Goal: Task Accomplishment & Management: Use online tool/utility

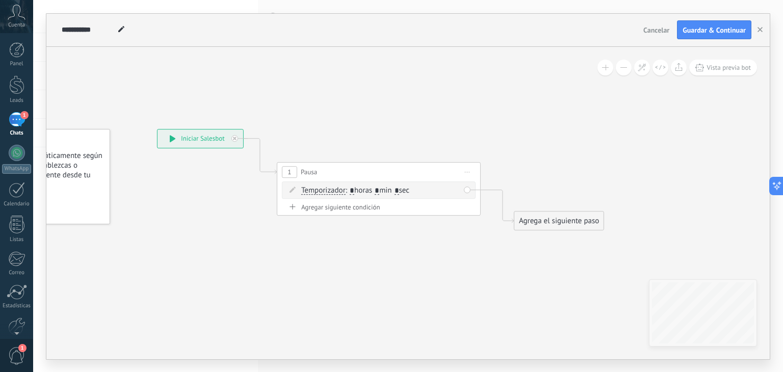
click at [534, 219] on div "Agrega el siguiente paso" at bounding box center [558, 221] width 89 height 17
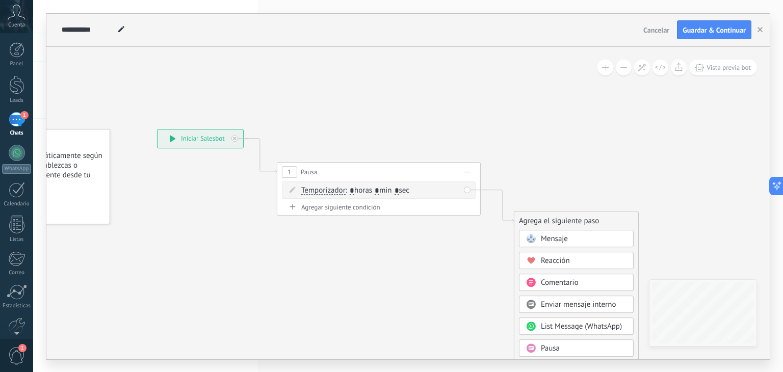
click at [547, 244] on div "Mensaje" at bounding box center [576, 238] width 115 height 17
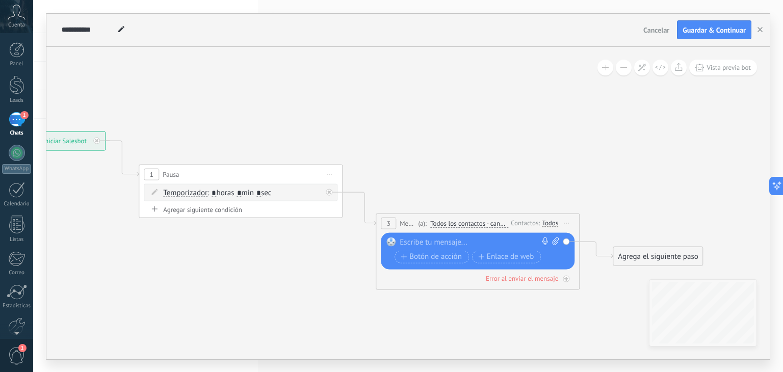
click at [490, 244] on div at bounding box center [475, 242] width 151 height 10
click at [558, 245] on span at bounding box center [554, 242] width 10 height 10
click input "Subir" at bounding box center [0, 0] width 0 height 0
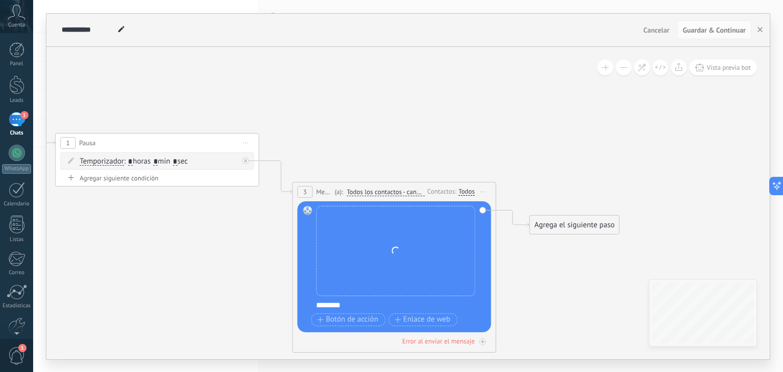
click at [595, 223] on div "Agrega el siguiente paso" at bounding box center [574, 225] width 89 height 17
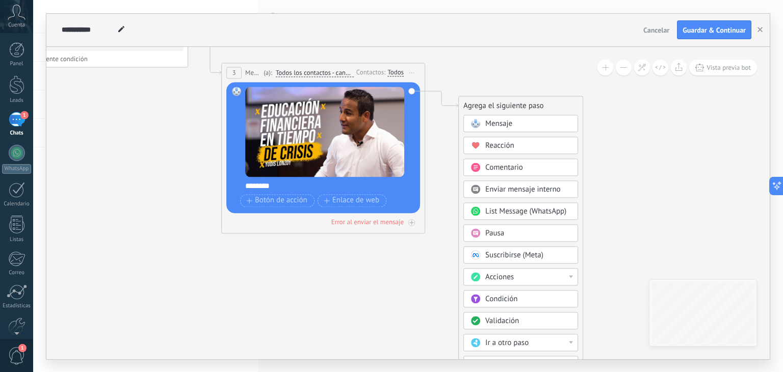
click at [517, 275] on div "Acciones" at bounding box center [528, 277] width 86 height 10
click at [510, 325] on div "Cambiar etapa del lead" at bounding box center [521, 329] width 114 height 17
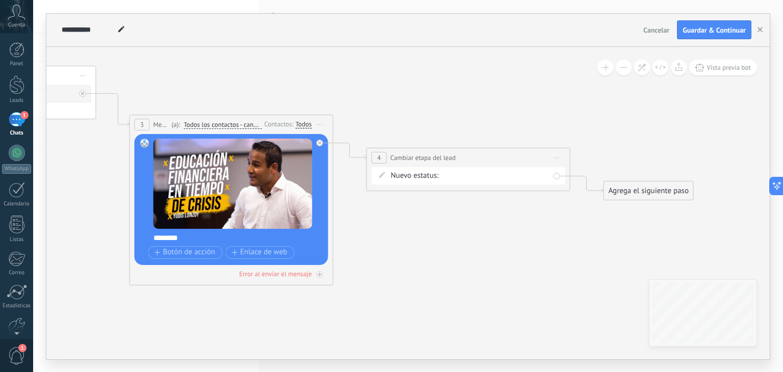
click at [555, 155] on span "Iniciar vista previa aquí Cambiar nombre Duplicar [GEOGRAPHIC_DATA]" at bounding box center [557, 157] width 16 height 15
click at [566, 223] on icon at bounding box center [564, 224] width 6 height 6
click at [411, 151] on div "Agrega el siguiente paso" at bounding box center [411, 157] width 89 height 17
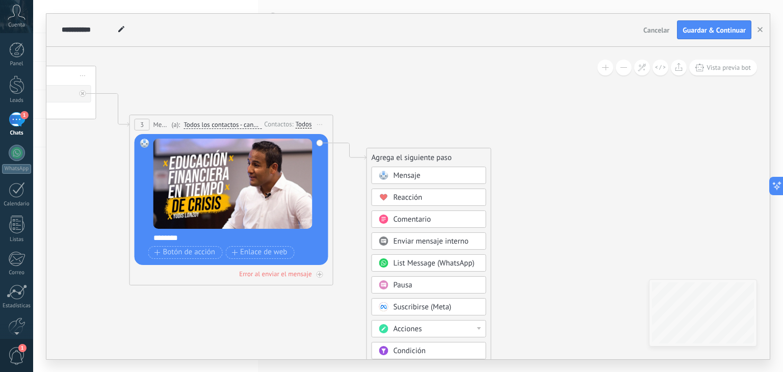
click at [408, 287] on span "Pausa" at bounding box center [402, 285] width 19 height 10
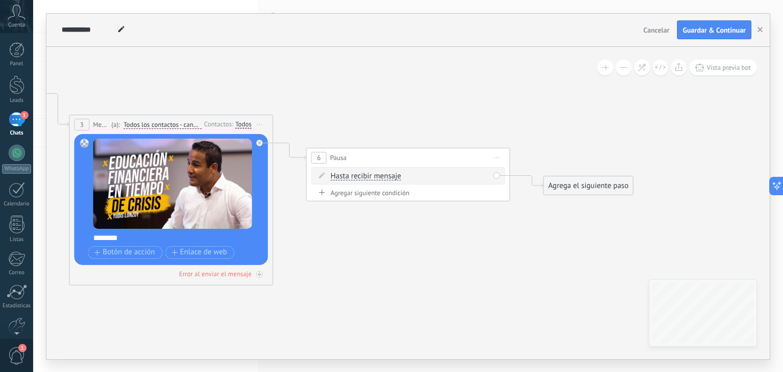
click at [371, 194] on div "Agregar siguiente condición" at bounding box center [408, 193] width 194 height 9
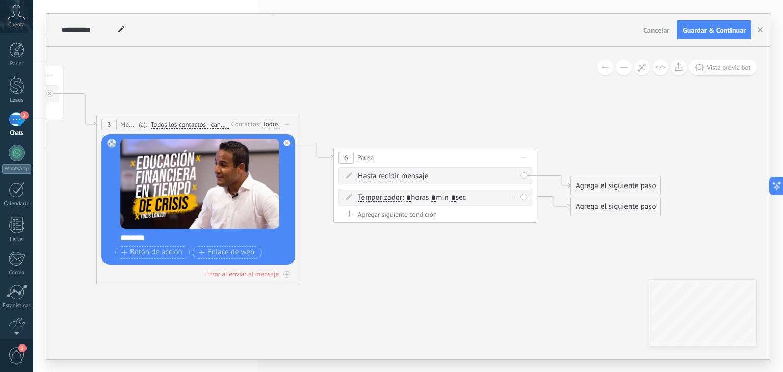
click at [411, 196] on input "*" at bounding box center [408, 198] width 5 height 8
type input "*"
click at [436, 194] on input "*" at bounding box center [433, 198] width 5 height 8
type input "*"
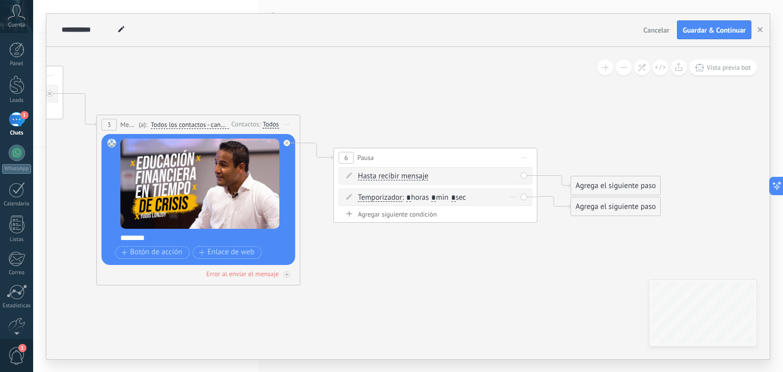
click at [410, 197] on input "*" at bounding box center [408, 198] width 5 height 8
type input "*"
drag, startPoint x: 601, startPoint y: 186, endPoint x: 599, endPoint y: 131, distance: 54.6
click at [599, 138] on div "Agrega el siguiente paso" at bounding box center [615, 146] width 89 height 17
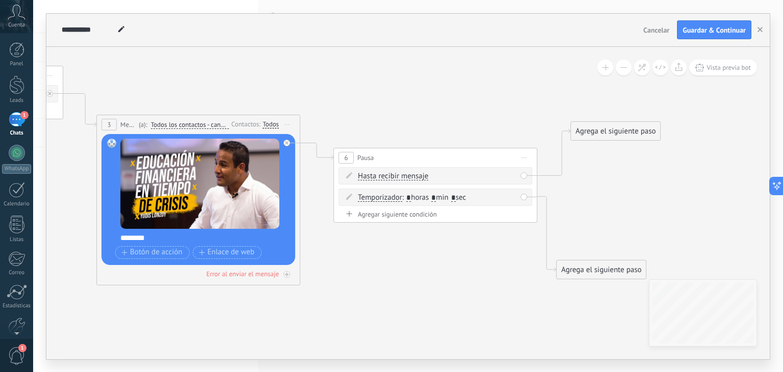
drag, startPoint x: 592, startPoint y: 202, endPoint x: 576, endPoint y: 268, distance: 67.6
click at [576, 268] on div "Agrega el siguiente paso" at bounding box center [601, 269] width 89 height 17
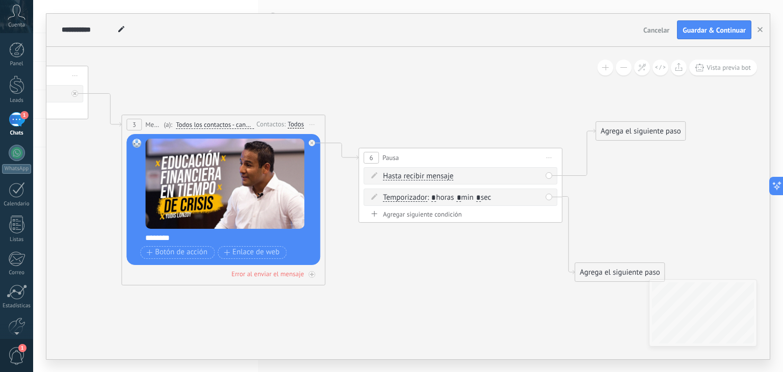
click at [613, 133] on div "Agrega el siguiente paso" at bounding box center [640, 131] width 89 height 17
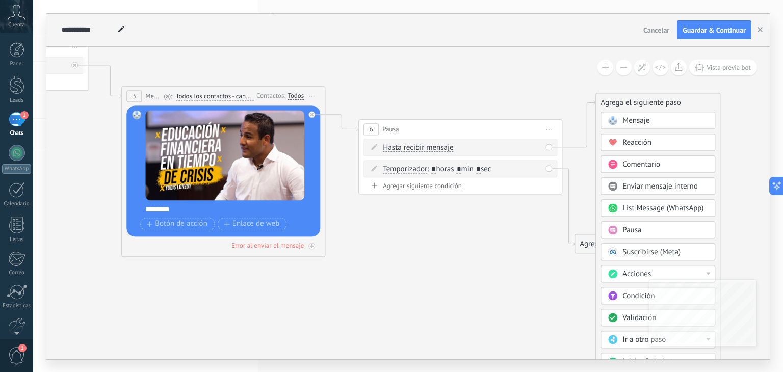
click at [631, 274] on span "Acciones" at bounding box center [636, 274] width 29 height 10
click at [622, 326] on div "Cambiar etapa del lead" at bounding box center [658, 326] width 114 height 17
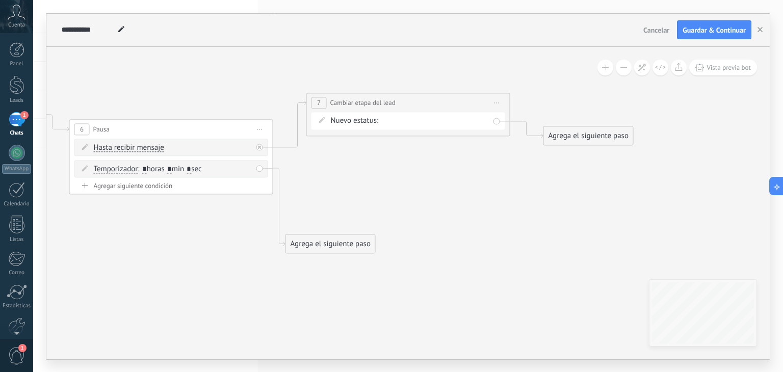
click at [0, 0] on div "Seguimiento 1 Seguimiento 2 Seguimiento 3 Estado Final Logrado con éxito Venta …" at bounding box center [0, 0] width 0 height 0
click at [0, 0] on label "Estado Final" at bounding box center [0, 0] width 0 height 0
click at [589, 135] on div "Agrega el siguiente paso" at bounding box center [588, 135] width 89 height 17
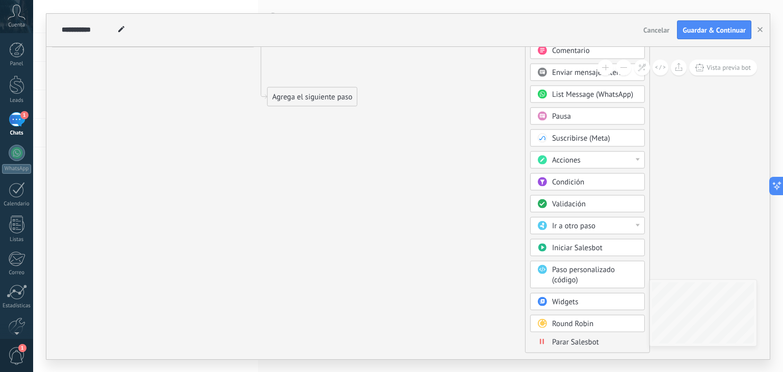
click at [582, 337] on span "Parar Salesbot" at bounding box center [575, 342] width 47 height 10
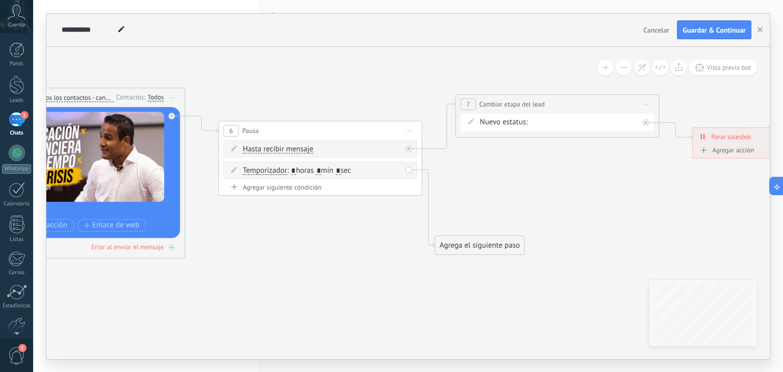
click at [466, 242] on div "Agrega el siguiente paso" at bounding box center [479, 245] width 89 height 17
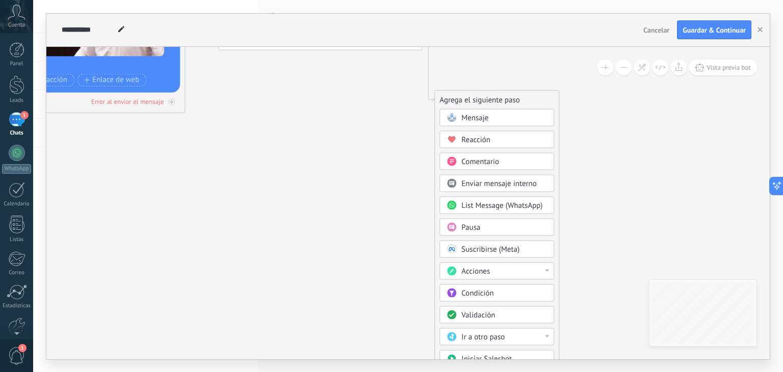
click at [493, 262] on div "Acciones" at bounding box center [496, 270] width 115 height 17
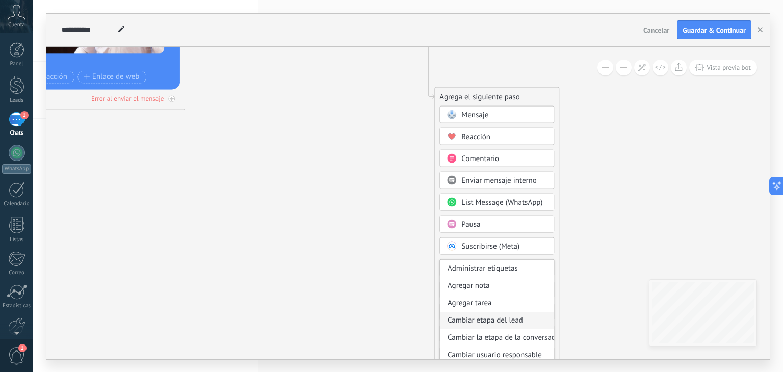
click at [465, 313] on div "Cambiar etapa del lead" at bounding box center [497, 319] width 114 height 17
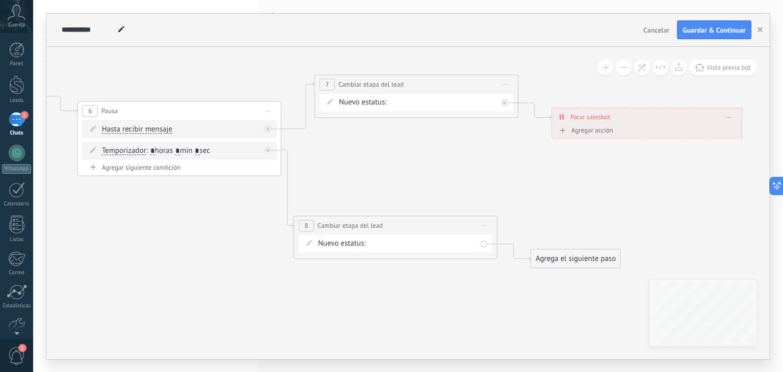
click at [0, 0] on div "Seguimiento 1 Seguimiento 2 Seguimiento 3 Estado Final Logrado con éxito Venta …" at bounding box center [0, 0] width 0 height 0
click at [0, 0] on label "Seguimiento 1" at bounding box center [0, 0] width 0 height 0
click at [554, 257] on div "Agrega el siguiente paso" at bounding box center [575, 258] width 89 height 17
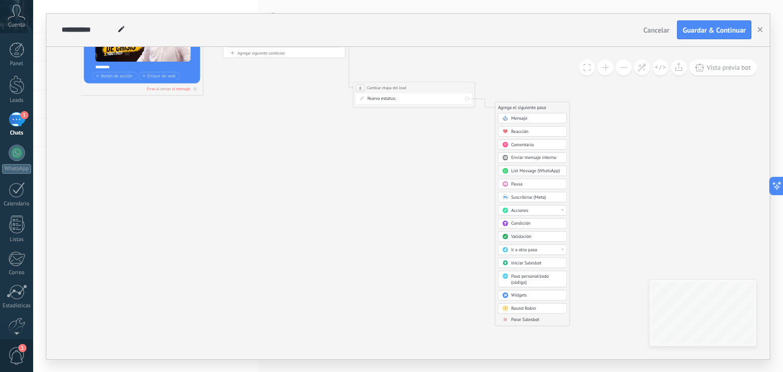
click at [531, 319] on span "Parar Salesbot" at bounding box center [525, 320] width 28 height 6
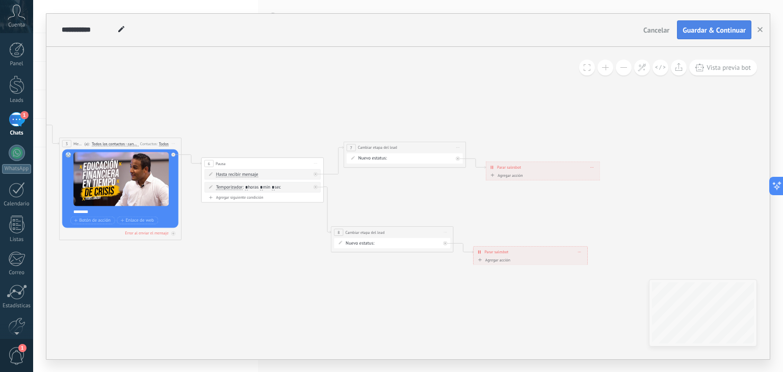
click at [714, 27] on span "Guardar & Continuar" at bounding box center [713, 30] width 63 height 7
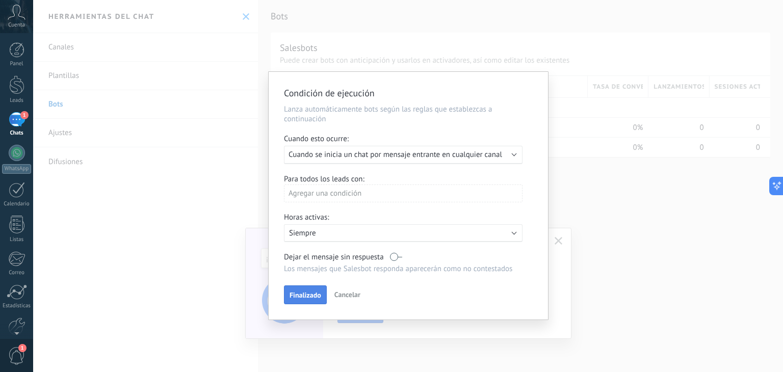
click at [300, 299] on span "Finalizado" at bounding box center [305, 295] width 32 height 7
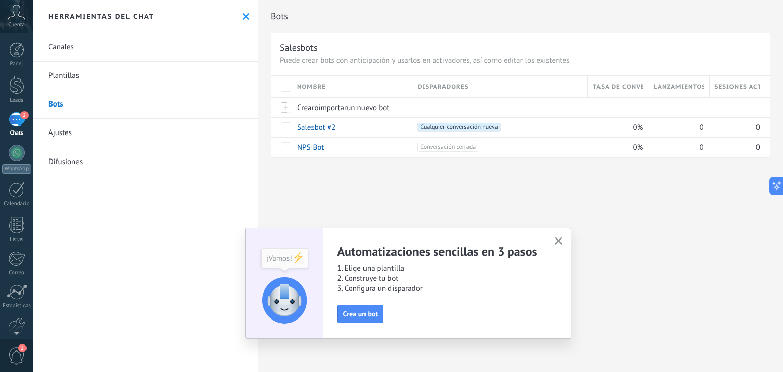
click at [557, 241] on use "button" at bounding box center [559, 241] width 8 height 8
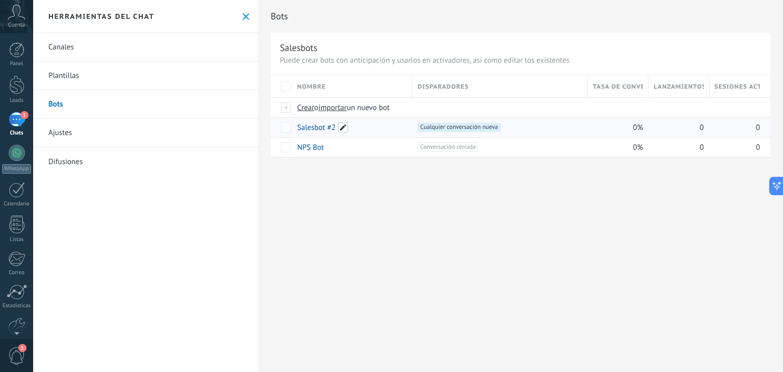
click at [344, 122] on span at bounding box center [343, 127] width 10 height 10
click at [344, 122] on input "**********" at bounding box center [352, 128] width 108 height 16
click at [340, 125] on input "**********" at bounding box center [352, 128] width 108 height 16
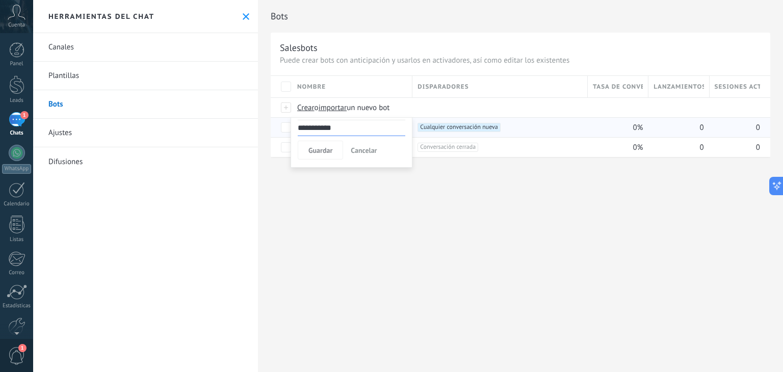
click at [340, 125] on input "**********" at bounding box center [352, 128] width 108 height 16
type input "**********"
click at [327, 150] on span "Guardar" at bounding box center [320, 150] width 24 height 7
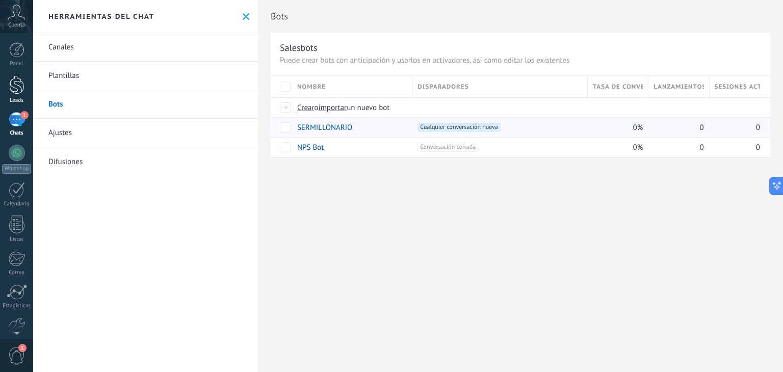
click at [14, 90] on div at bounding box center [16, 84] width 15 height 19
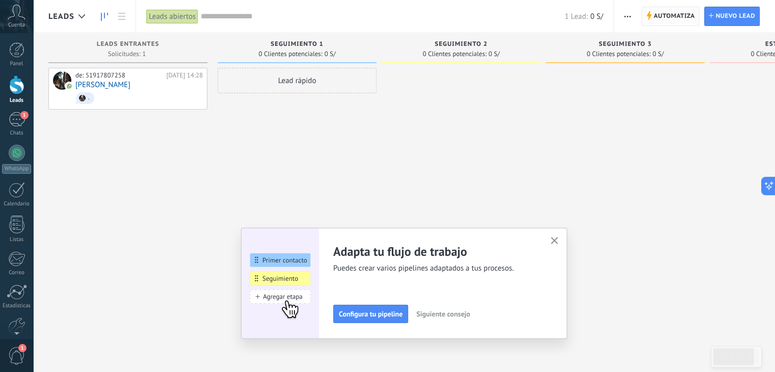
click at [671, 19] on span "Automatiza" at bounding box center [674, 16] width 41 height 18
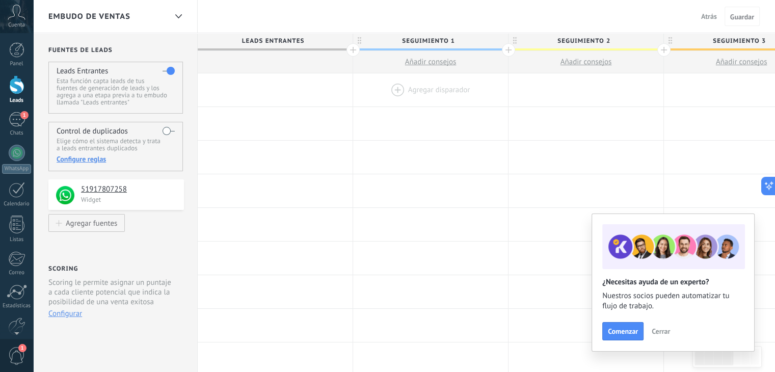
click at [432, 90] on div at bounding box center [430, 89] width 155 height 33
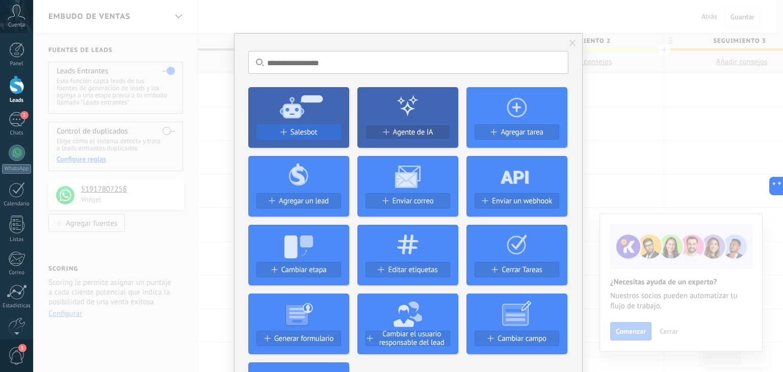
click at [311, 137] on button "Salesbot" at bounding box center [298, 131] width 85 height 15
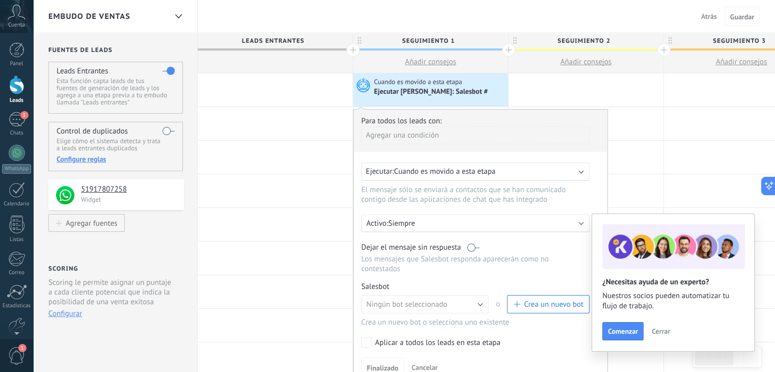
click at [561, 300] on button "Crea un nuevo bot" at bounding box center [548, 304] width 83 height 18
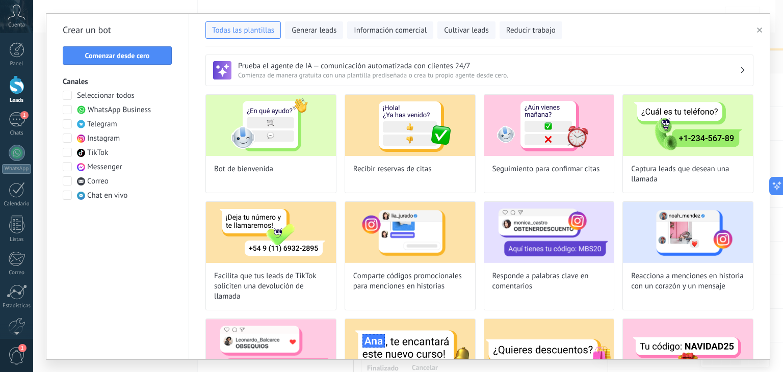
type input "**********"
click at [134, 50] on button "Comenzar desde cero" at bounding box center [117, 55] width 109 height 18
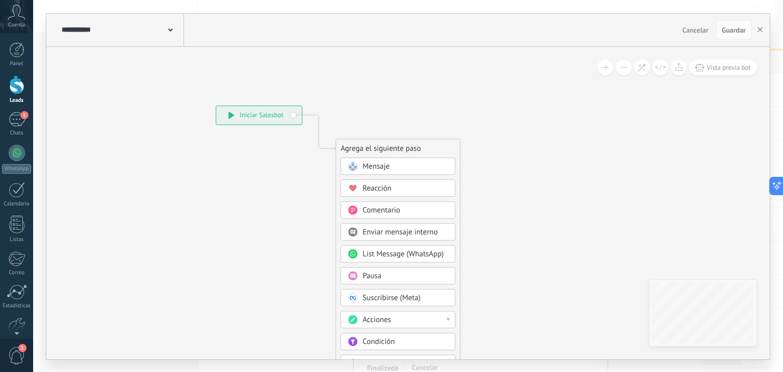
click at [410, 168] on div "Mensaje" at bounding box center [405, 167] width 86 height 10
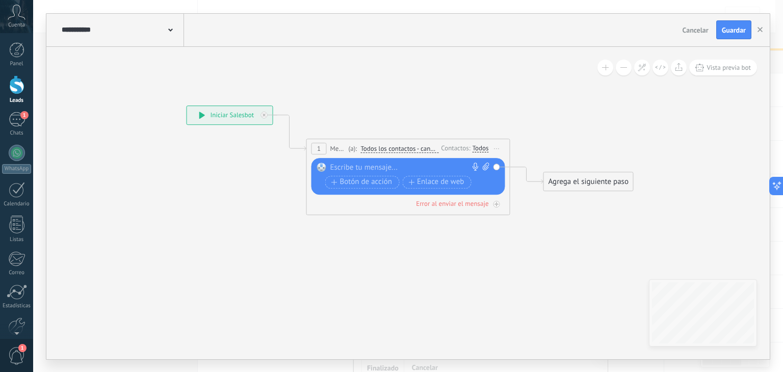
click at [409, 166] on div at bounding box center [405, 168] width 151 height 10
click at [487, 164] on icon at bounding box center [485, 167] width 7 height 8
click input "Subir" at bounding box center [0, 0] width 0 height 0
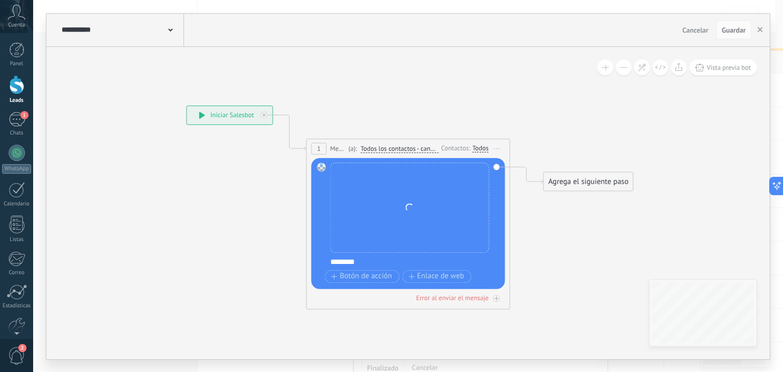
click at [592, 189] on div "Agrega el siguiente paso" at bounding box center [588, 181] width 89 height 17
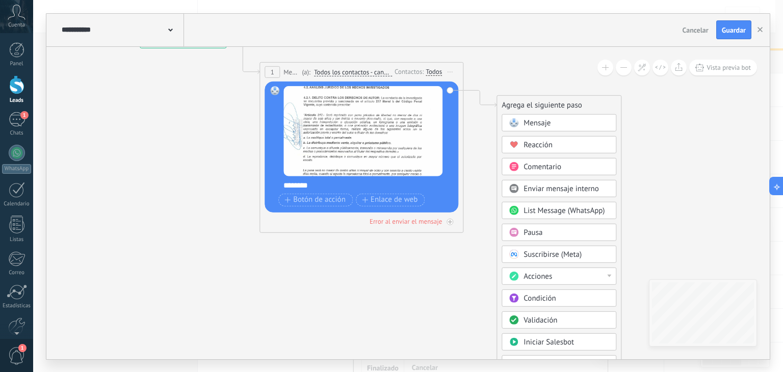
click at [531, 271] on span "Acciones" at bounding box center [537, 276] width 29 height 10
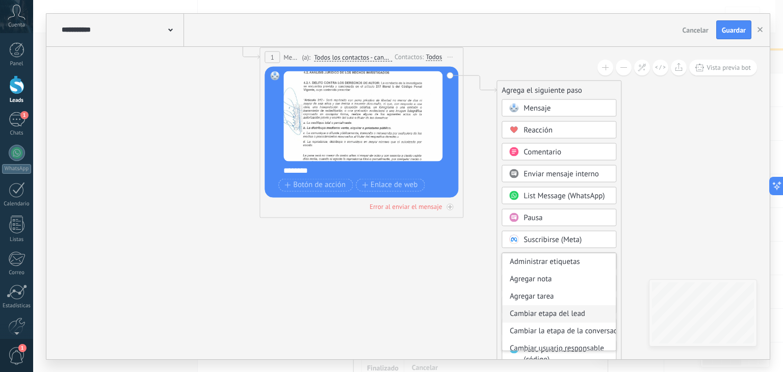
click at [532, 308] on div "Cambiar etapa del lead" at bounding box center [559, 313] width 114 height 17
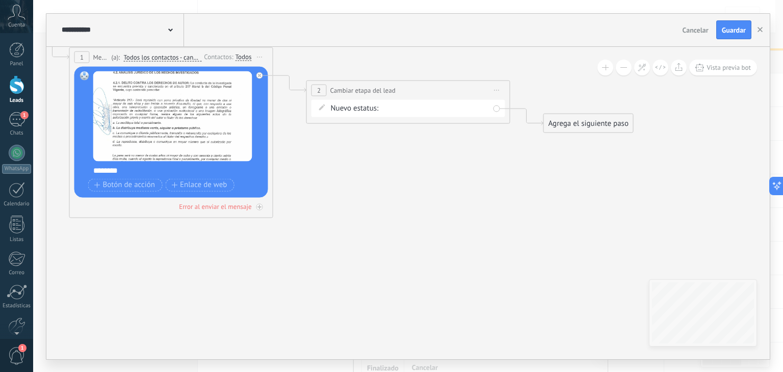
click at [495, 90] on icon at bounding box center [496, 90] width 5 height 1
click at [514, 152] on div "Borrar" at bounding box center [543, 156] width 101 height 17
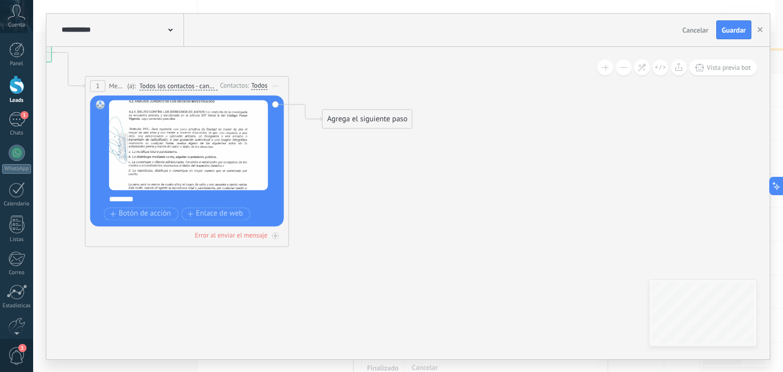
click at [386, 111] on div "Agrega el siguiente paso" at bounding box center [367, 119] width 89 height 17
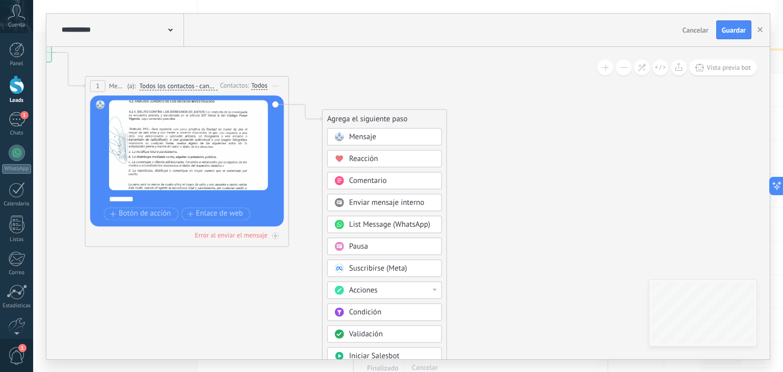
click at [430, 285] on div "Acciones" at bounding box center [392, 290] width 86 height 10
click at [355, 242] on span "Pausa" at bounding box center [358, 247] width 19 height 10
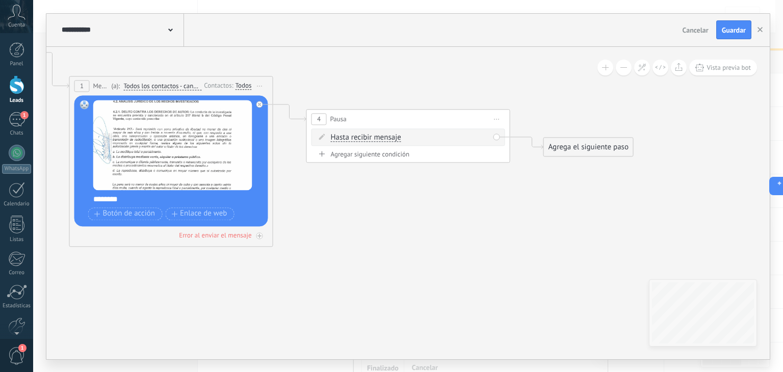
click at [388, 155] on div "Agregar siguiente condición" at bounding box center [408, 154] width 194 height 9
drag, startPoint x: 552, startPoint y: 148, endPoint x: 553, endPoint y: 112, distance: 36.2
click at [553, 139] on div "Agrega el siguiente paso" at bounding box center [588, 147] width 89 height 17
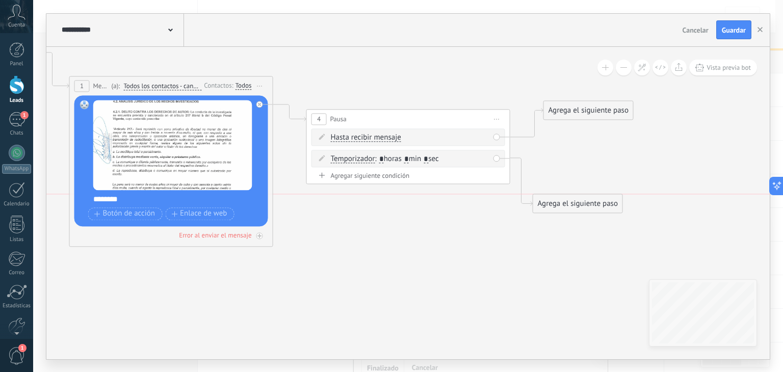
drag, startPoint x: 557, startPoint y: 169, endPoint x: 543, endPoint y: 205, distance: 39.0
click at [543, 205] on div "Agrega el siguiente paso" at bounding box center [577, 203] width 89 height 17
click at [409, 156] on input "*" at bounding box center [406, 159] width 5 height 8
type input "*"
click at [383, 157] on input "*" at bounding box center [381, 159] width 5 height 8
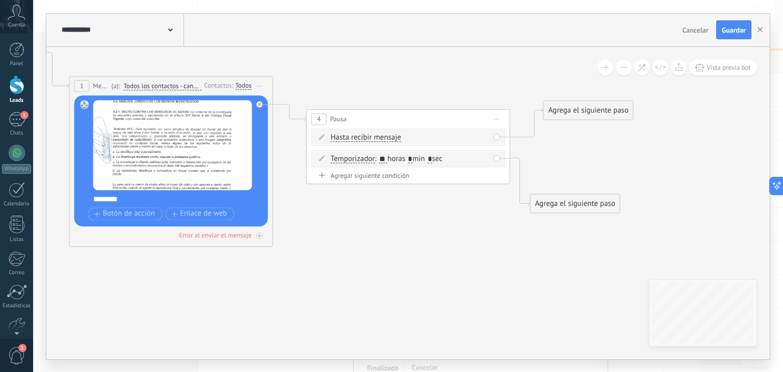
type input "**"
click at [416, 219] on icon at bounding box center [274, 144] width 1159 height 713
click at [588, 207] on div "Agrega el siguiente paso" at bounding box center [575, 203] width 89 height 17
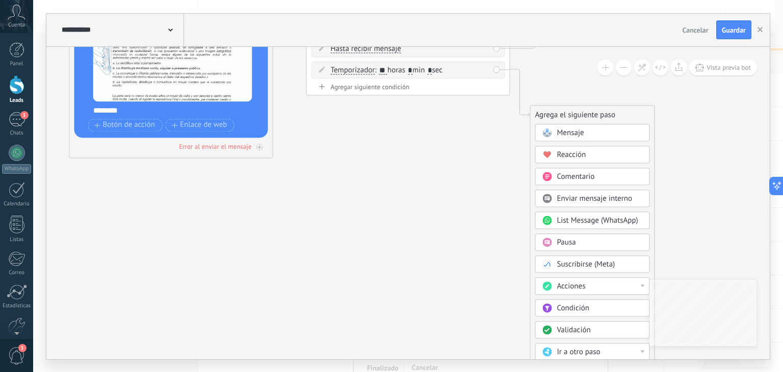
click at [588, 286] on div "Acciones" at bounding box center [600, 286] width 86 height 10
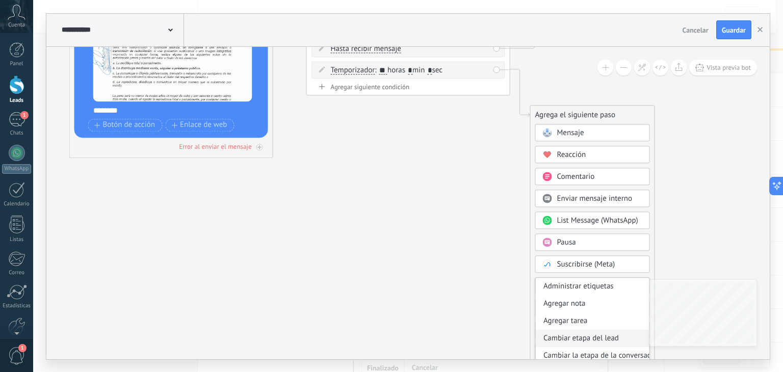
click at [561, 331] on div "Cambiar etapa del lead" at bounding box center [593, 338] width 114 height 17
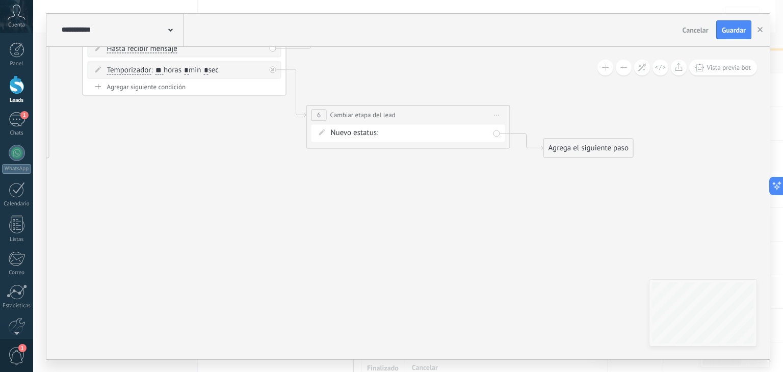
click at [0, 0] on div "Seguimiento 1 Seguimiento 2 Seguimiento 3 Estado Final Logrado con éxito Venta …" at bounding box center [0, 0] width 0 height 0
click at [0, 0] on label "Seguimiento 2" at bounding box center [0, 0] width 0 height 0
click at [567, 154] on div "Agrega el siguiente paso" at bounding box center [588, 148] width 89 height 17
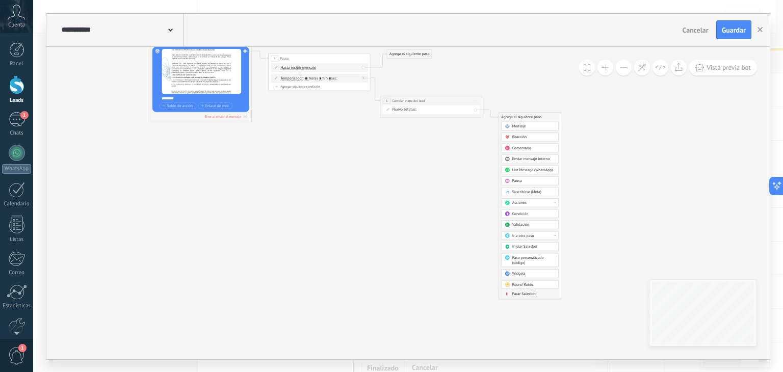
click at [520, 293] on span "Parar Salesbot" at bounding box center [523, 294] width 23 height 5
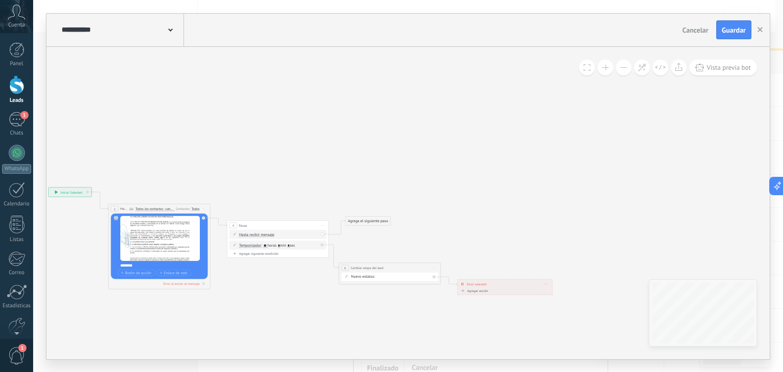
click at [369, 220] on div "Agrega el siguiente paso" at bounding box center [368, 221] width 45 height 9
click at [377, 305] on div "Acciones" at bounding box center [380, 306] width 43 height 5
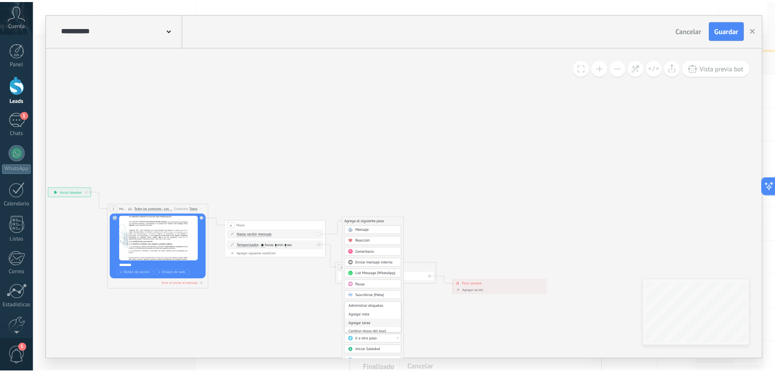
scroll to position [8, 0]
click at [374, 325] on div "Cambiar etapa del lead" at bounding box center [376, 329] width 57 height 9
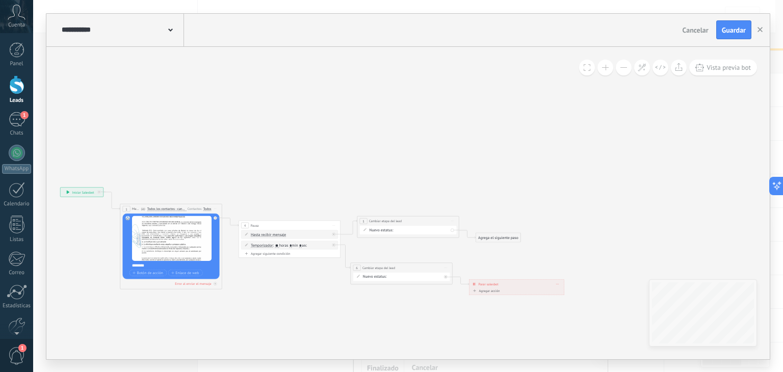
click at [490, 239] on div "Agrega el siguiente paso" at bounding box center [498, 237] width 45 height 9
click at [0, 0] on div "Seguimiento 1 Seguimiento 2 Seguimiento 3 Estado Final Logrado con éxito Venta …" at bounding box center [0, 0] width 0 height 0
click at [0, 0] on label "Estado Final" at bounding box center [0, 0] width 0 height 0
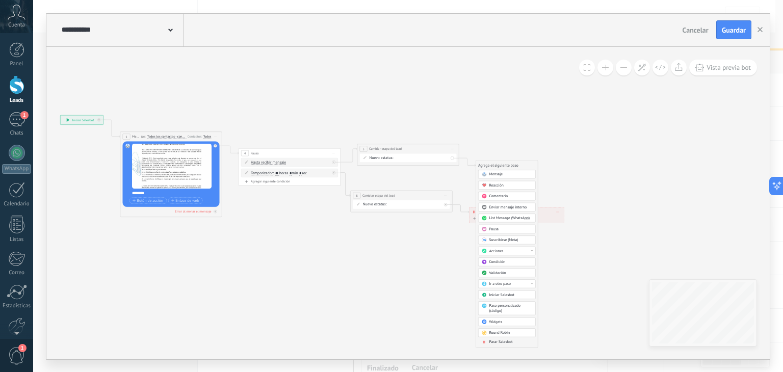
click at [497, 340] on span "Parar Salesbot" at bounding box center [500, 341] width 23 height 5
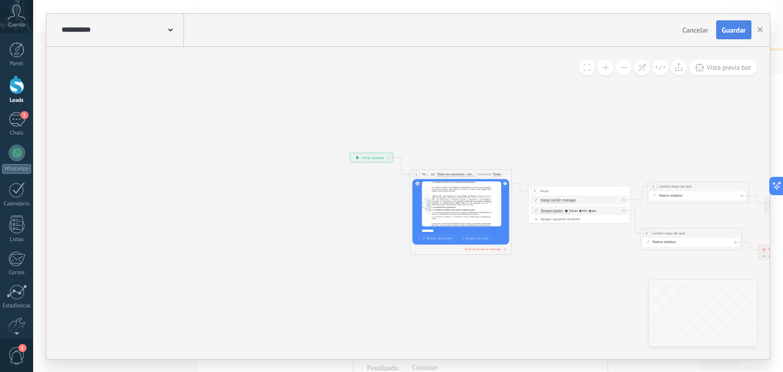
click at [745, 23] on button "Guardar" at bounding box center [733, 29] width 35 height 19
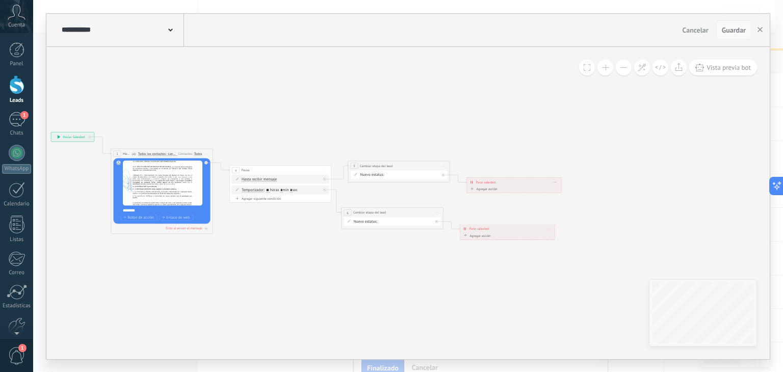
click at [736, 35] on button "Guardar" at bounding box center [733, 29] width 35 height 19
click at [760, 30] on use "button" at bounding box center [759, 29] width 5 height 5
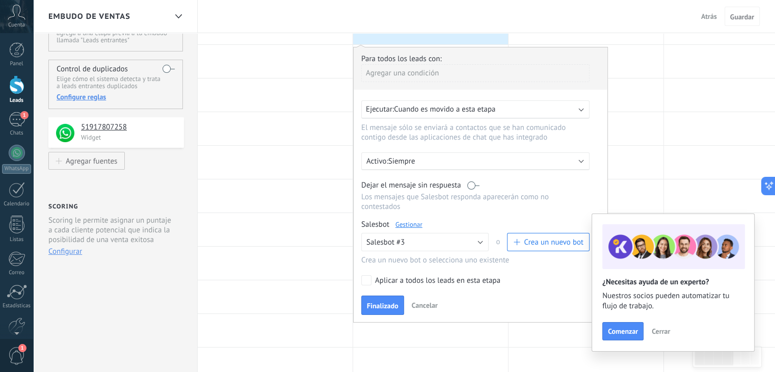
scroll to position [69, 0]
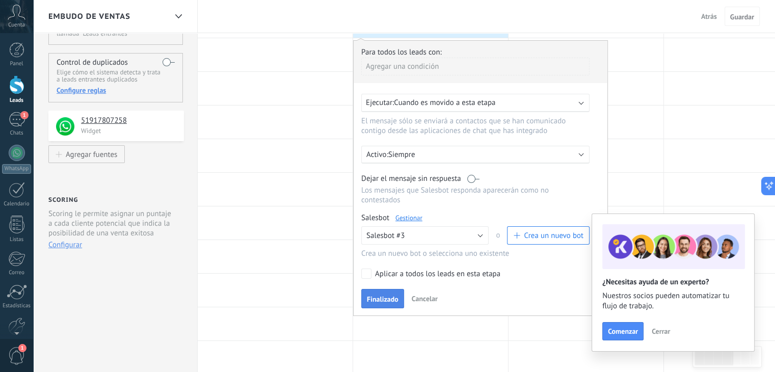
click at [392, 296] on span "Finalizado" at bounding box center [383, 299] width 32 height 7
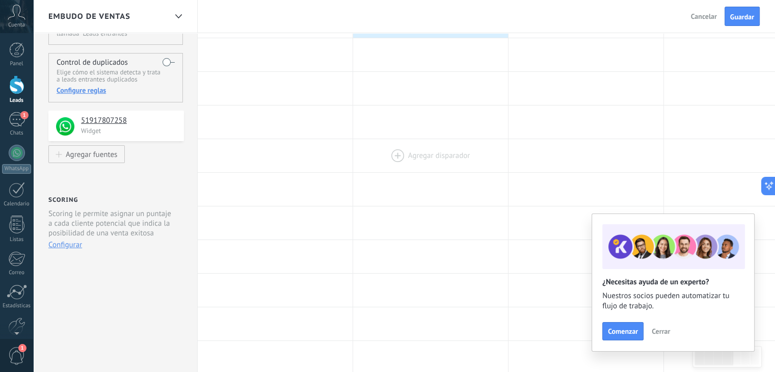
scroll to position [0, 0]
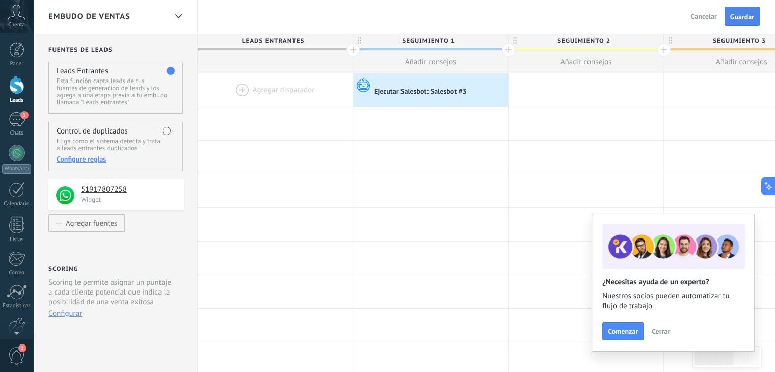
click at [740, 16] on span "Guardar" at bounding box center [742, 16] width 24 height 7
click at [585, 87] on div at bounding box center [586, 89] width 155 height 33
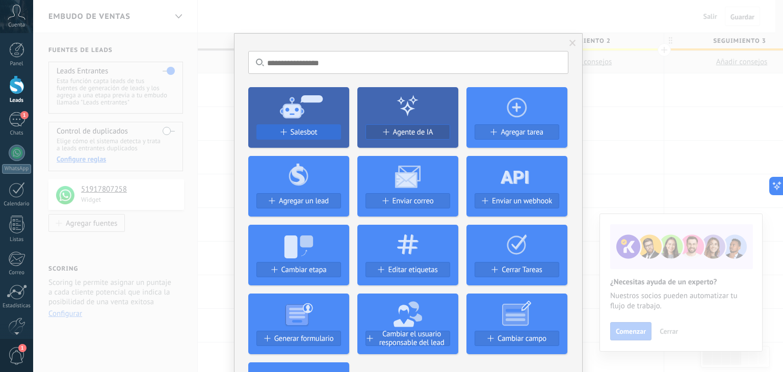
click at [334, 125] on button "Salesbot" at bounding box center [298, 131] width 85 height 15
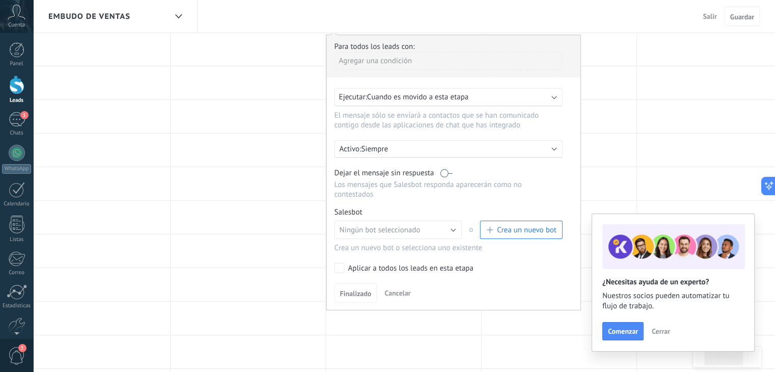
scroll to position [84, 0]
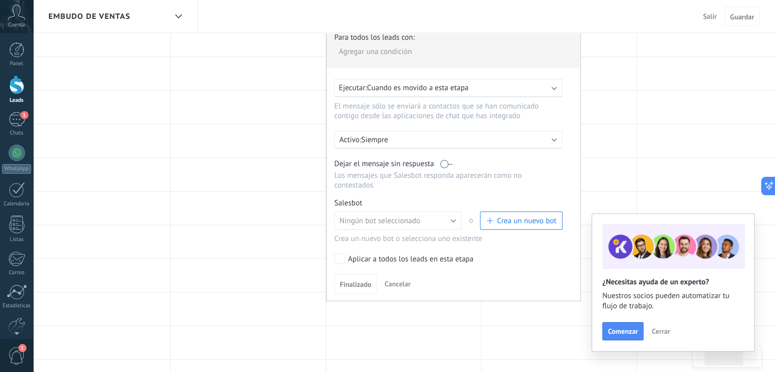
click at [514, 212] on button "Crea un nuevo bot" at bounding box center [521, 221] width 83 height 18
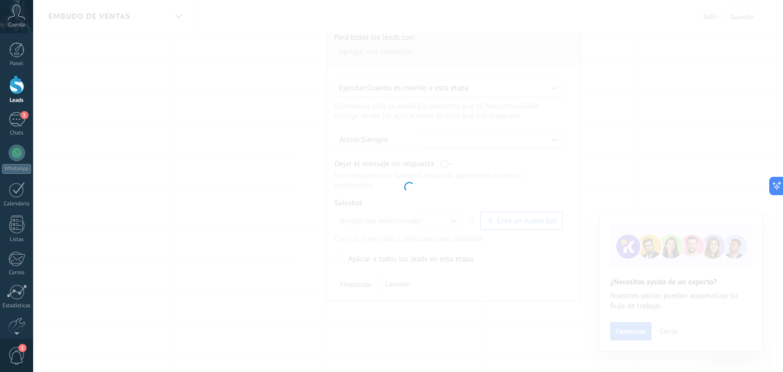
type input "**********"
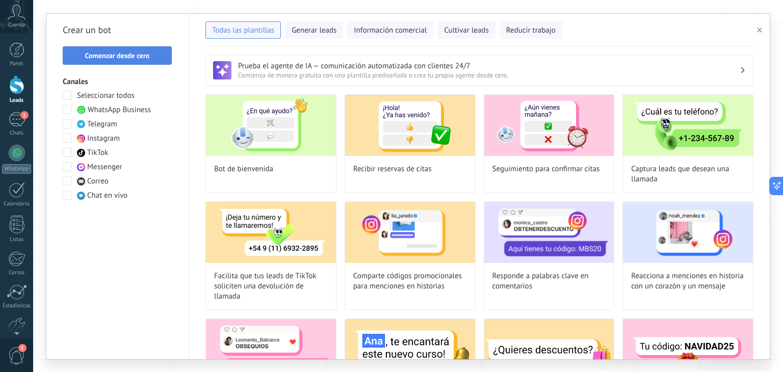
click at [150, 50] on button "Comenzar desde cero" at bounding box center [117, 55] width 109 height 18
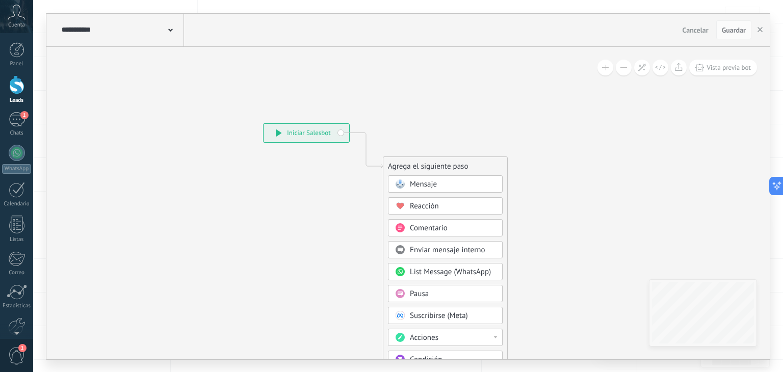
click at [407, 176] on div "Mensaje" at bounding box center [445, 183] width 115 height 17
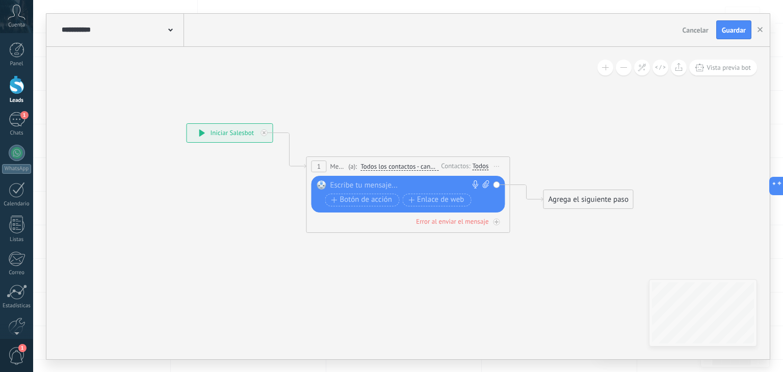
click at [407, 187] on div at bounding box center [405, 185] width 151 height 10
click at [482, 180] on span at bounding box center [485, 185] width 10 height 10
click input "Subir" at bounding box center [0, 0] width 0 height 0
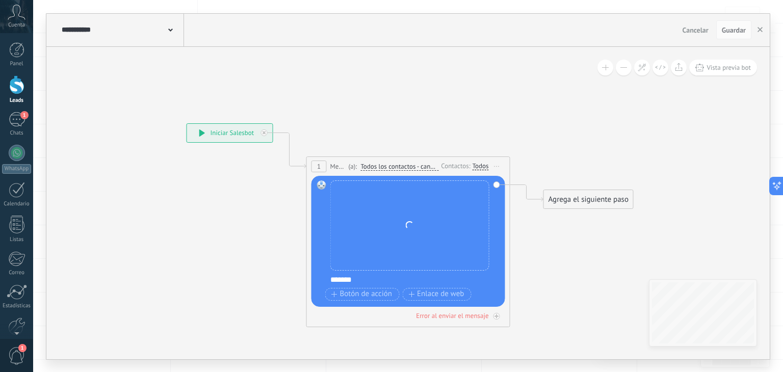
click at [334, 276] on div "*******" at bounding box center [415, 280] width 170 height 10
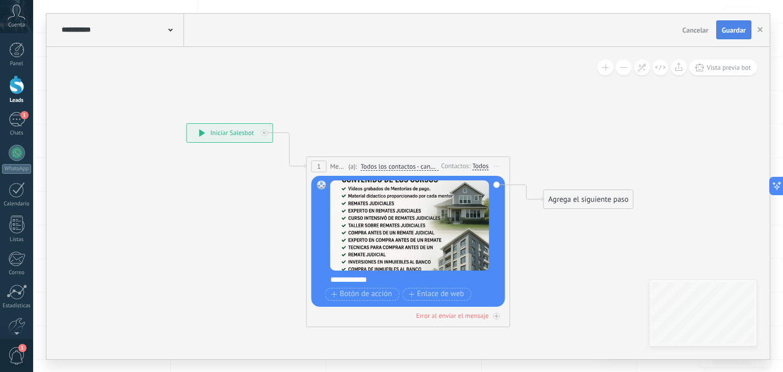
click at [735, 21] on button "Guardar" at bounding box center [733, 29] width 35 height 19
click at [759, 28] on icon "button" at bounding box center [759, 29] width 5 height 5
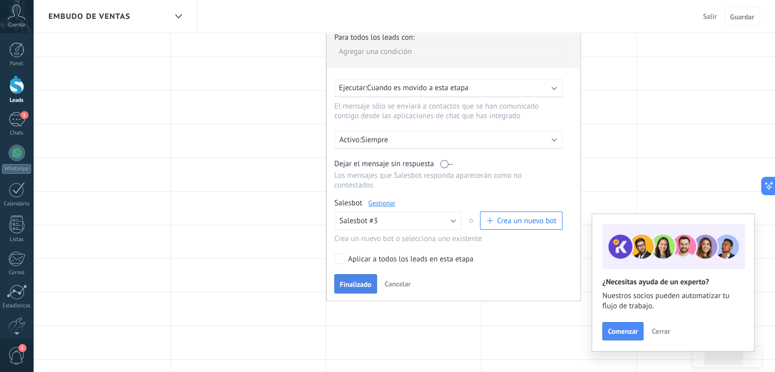
click at [367, 280] on button "Finalizado" at bounding box center [355, 283] width 43 height 19
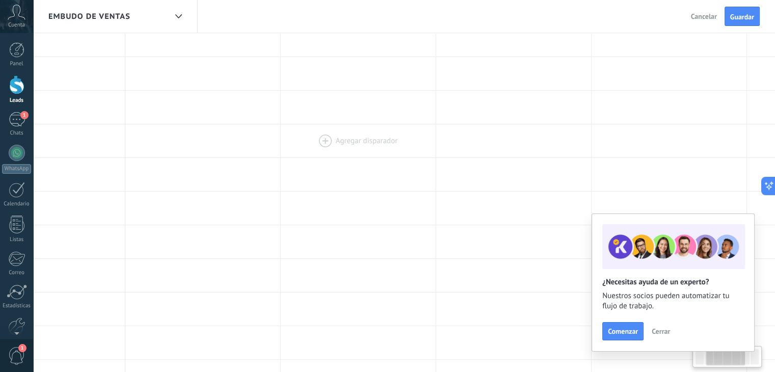
scroll to position [0, 0]
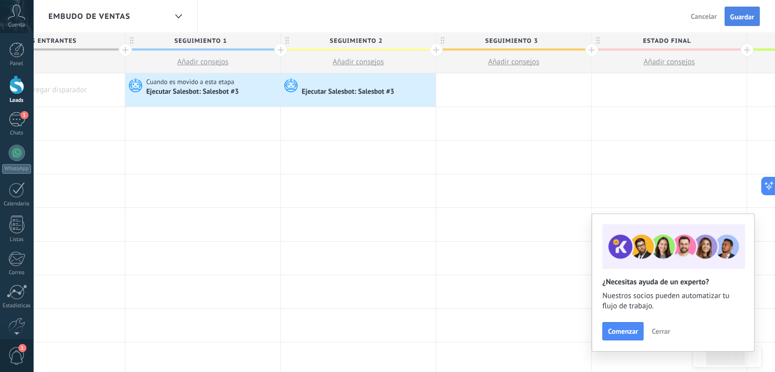
click at [733, 17] on span "Guardar" at bounding box center [742, 16] width 24 height 7
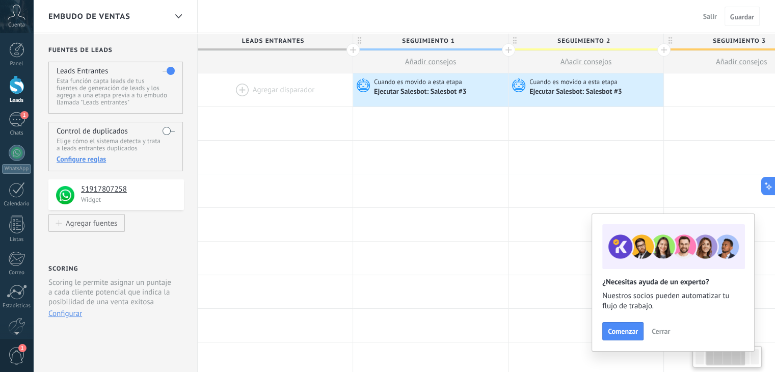
scroll to position [0, 228]
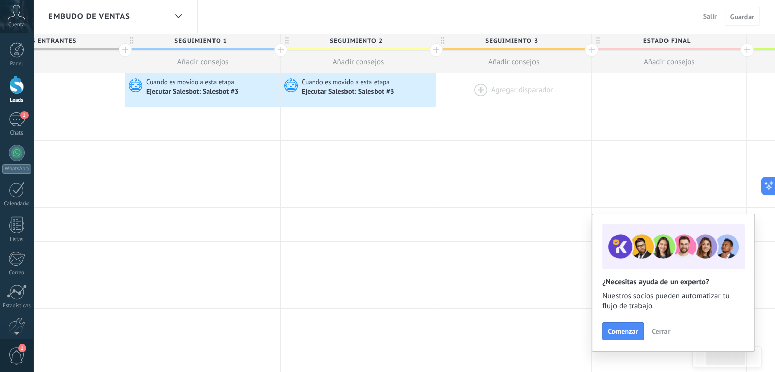
click at [488, 94] on div at bounding box center [513, 89] width 155 height 33
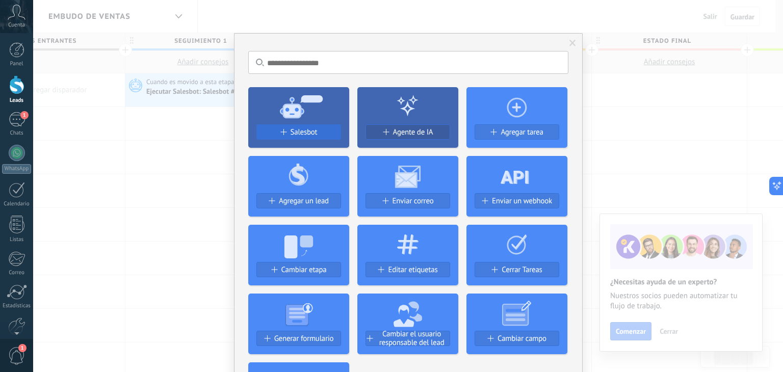
click at [314, 130] on span "Salesbot" at bounding box center [304, 132] width 27 height 9
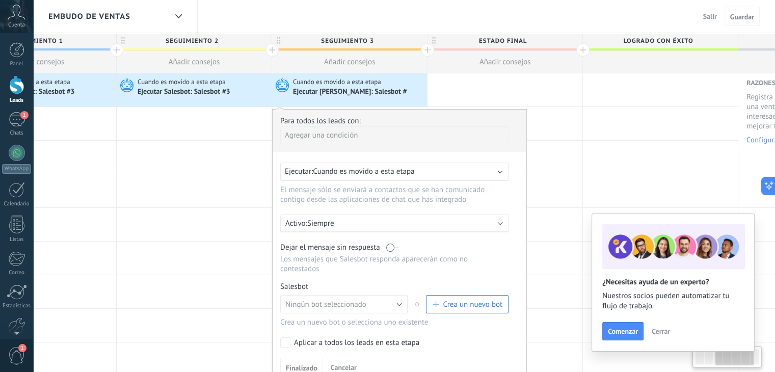
scroll to position [0, 398]
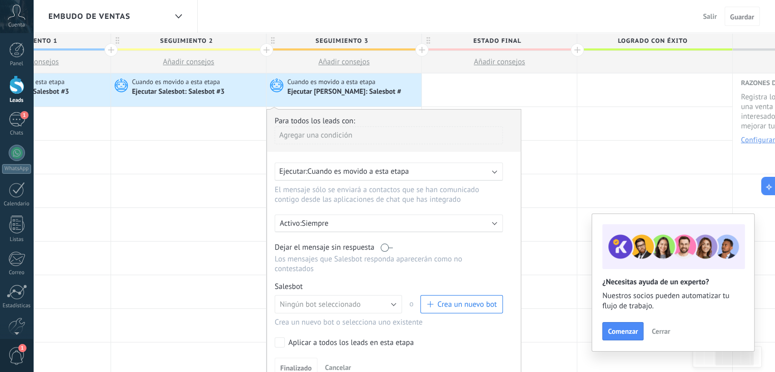
click at [453, 300] on span "Crea un nuevo bot" at bounding box center [467, 305] width 60 height 10
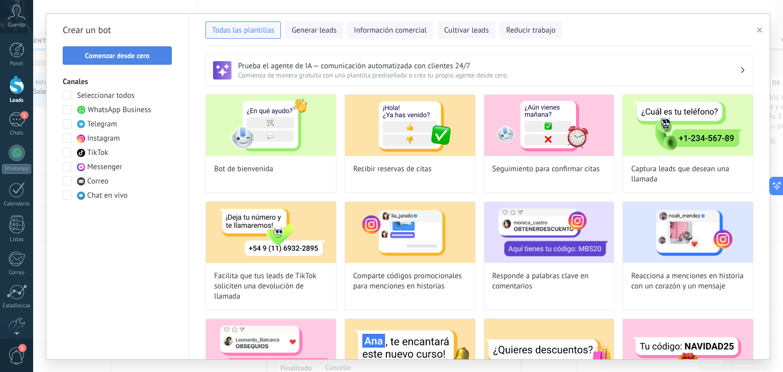
click at [153, 54] on span "Comenzar desde cero" at bounding box center [117, 55] width 98 height 7
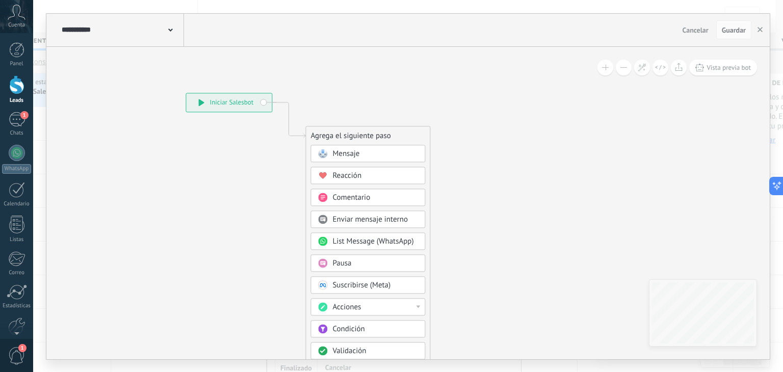
click at [350, 153] on span "Mensaje" at bounding box center [345, 154] width 27 height 10
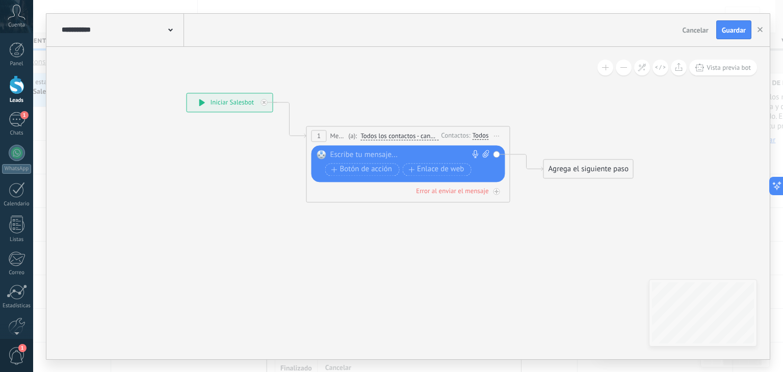
click at [350, 153] on div at bounding box center [405, 155] width 151 height 10
click at [483, 153] on icon at bounding box center [485, 154] width 7 height 8
click input "Subir" at bounding box center [0, 0] width 0 height 0
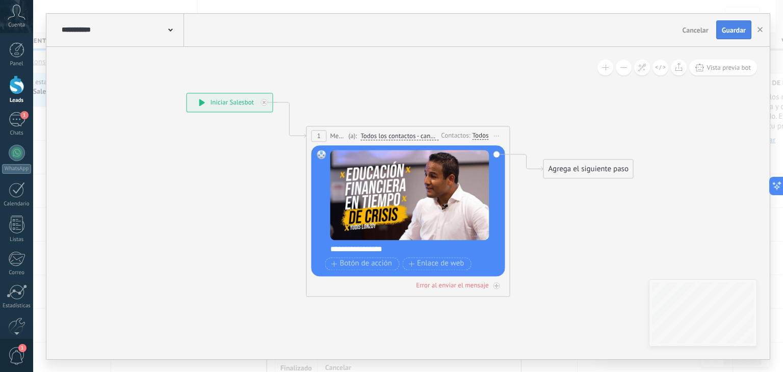
click at [737, 36] on button "Guardar" at bounding box center [733, 29] width 35 height 19
click at [762, 32] on icon "button" at bounding box center [759, 29] width 5 height 5
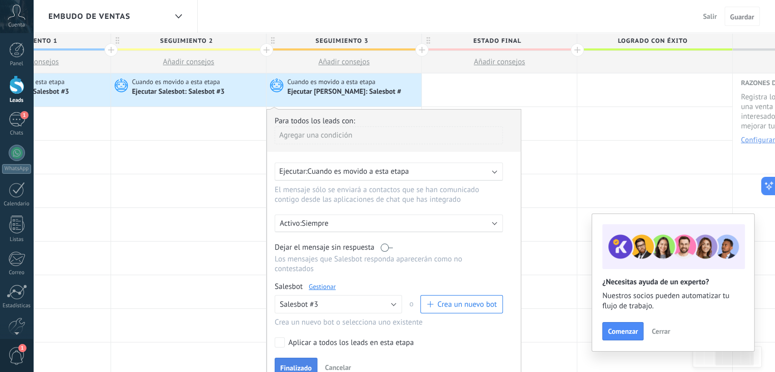
click at [296, 364] on span "Finalizado" at bounding box center [296, 367] width 32 height 7
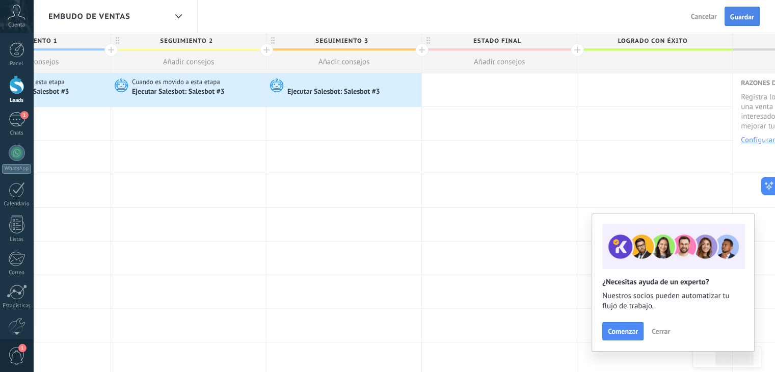
click at [740, 11] on button "Guardar" at bounding box center [742, 16] width 35 height 19
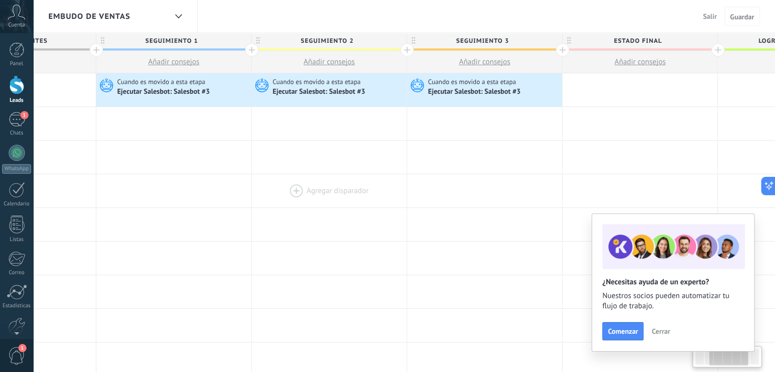
scroll to position [0, 289]
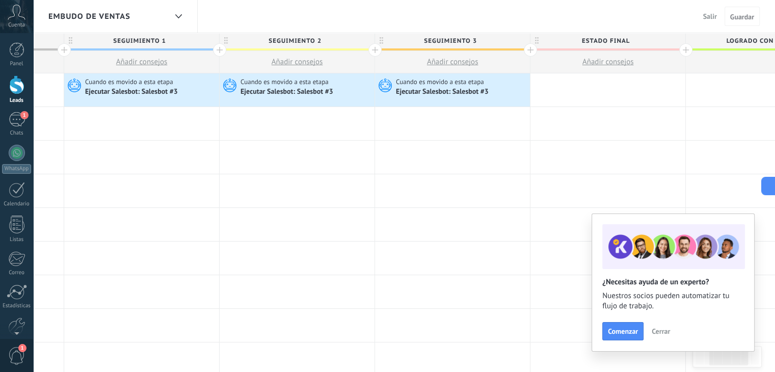
click at [24, 18] on icon at bounding box center [17, 12] width 18 height 15
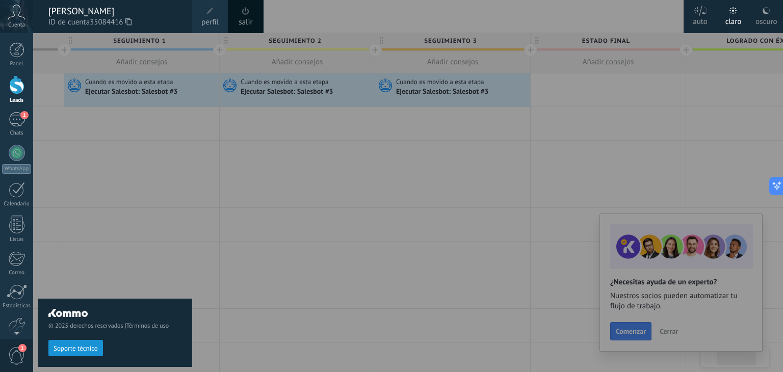
click at [208, 13] on span at bounding box center [209, 11] width 7 height 7
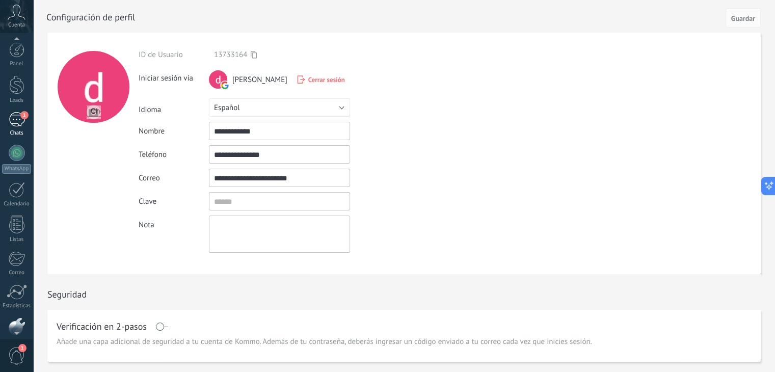
click at [10, 121] on div "1" at bounding box center [17, 119] width 16 height 15
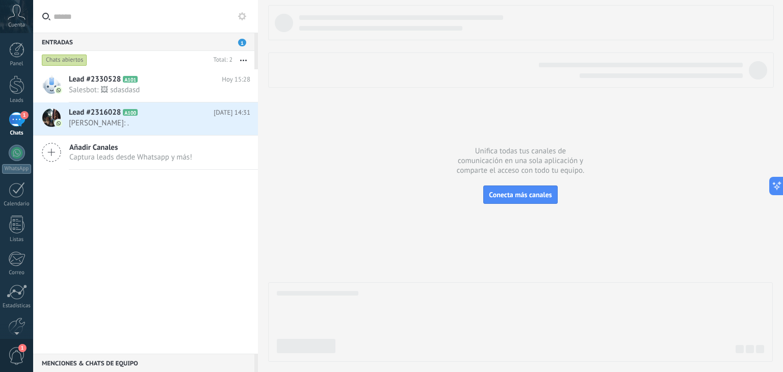
click at [243, 18] on use at bounding box center [242, 16] width 8 height 8
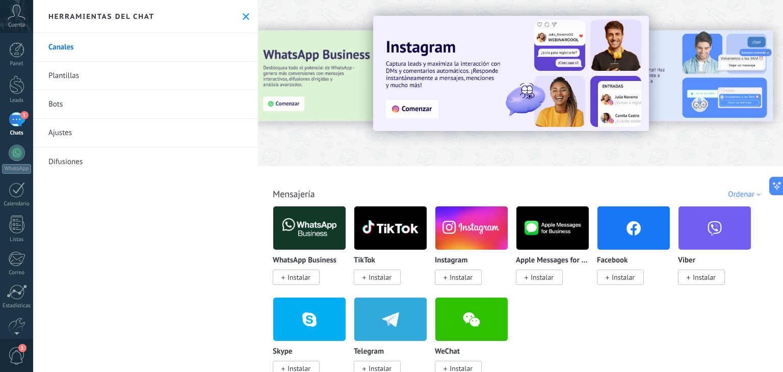
click at [243, 14] on icon at bounding box center [246, 16] width 7 height 7
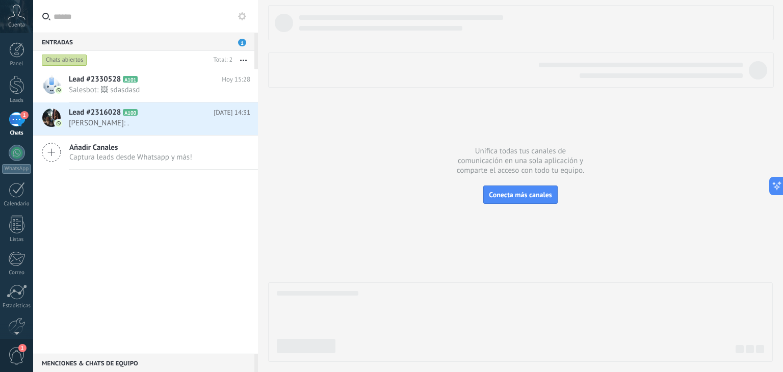
click at [237, 20] on button at bounding box center [242, 16] width 12 height 12
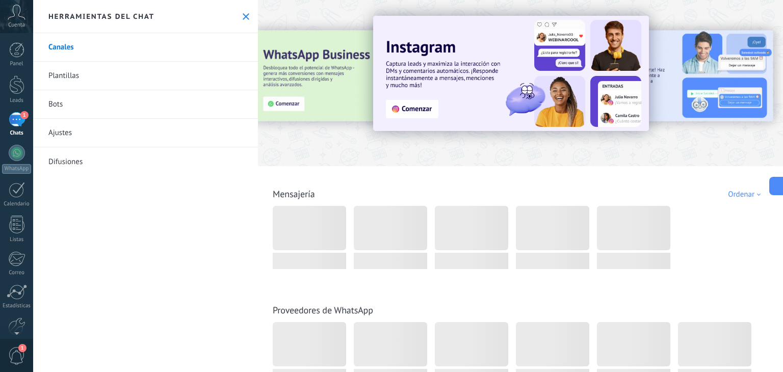
click at [135, 111] on link "Bots" at bounding box center [145, 104] width 225 height 29
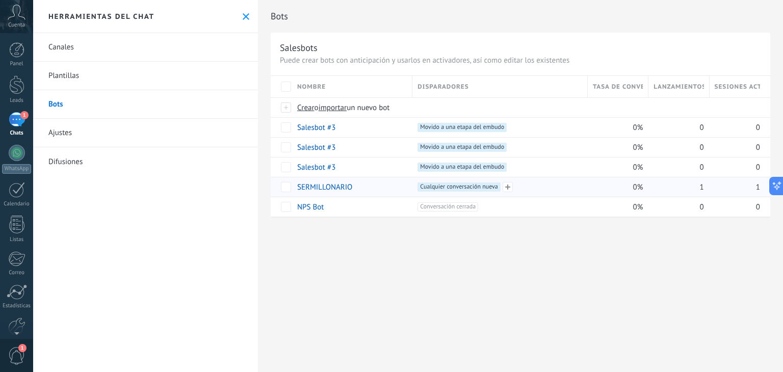
click at [446, 185] on span "Cualquier conversación nueva +0" at bounding box center [458, 186] width 83 height 9
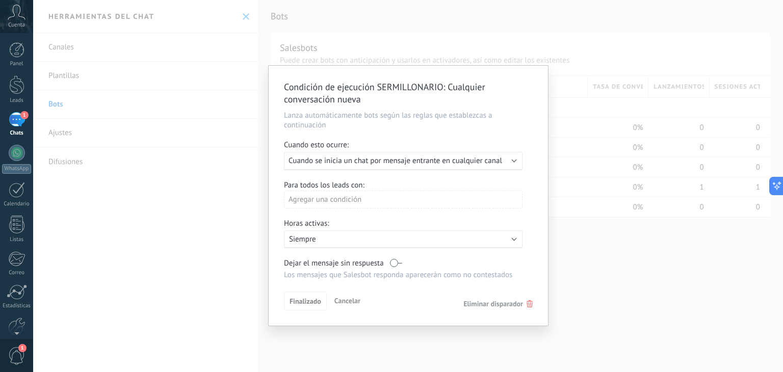
click at [326, 302] on div "Finalizado Cancelar Eliminar disparador" at bounding box center [408, 301] width 249 height 19
click at [318, 302] on span "Finalizado" at bounding box center [305, 301] width 32 height 7
click at [314, 302] on span "Finalizado" at bounding box center [305, 301] width 32 height 7
click at [346, 302] on span "Cancelar" at bounding box center [347, 300] width 26 height 9
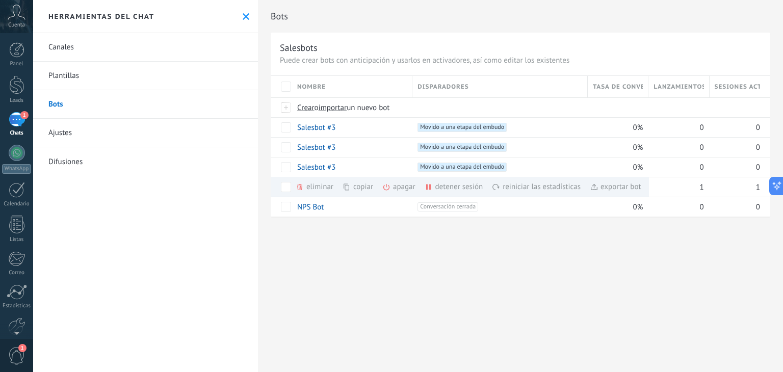
click at [402, 188] on div "apagar màs" at bounding box center [416, 187] width 68 height 20
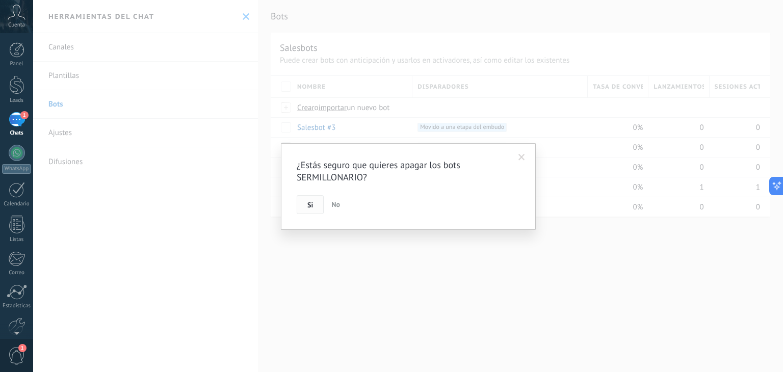
click at [316, 207] on button "Si" at bounding box center [310, 204] width 27 height 19
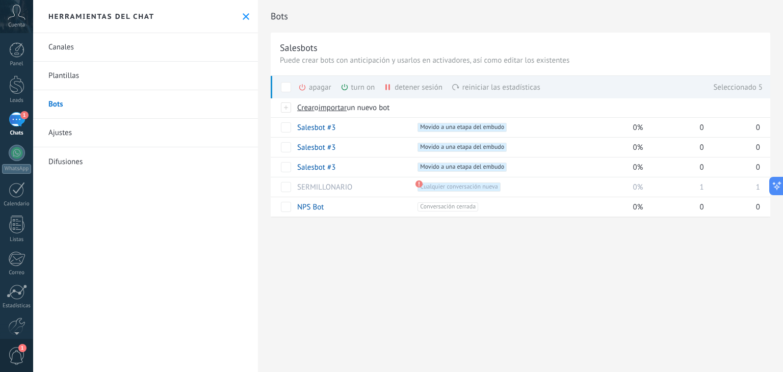
click at [313, 84] on div "apagar màs" at bounding box center [332, 87] width 68 height 22
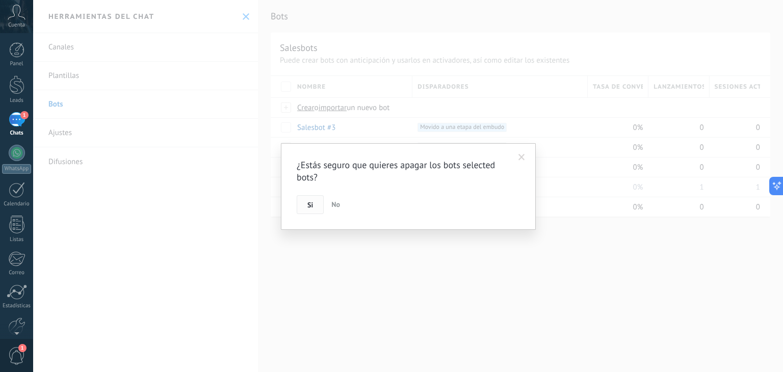
click at [308, 201] on span "Si" at bounding box center [310, 204] width 6 height 7
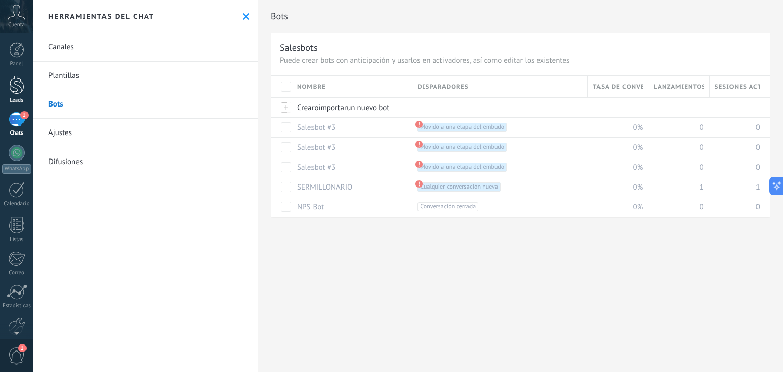
click at [12, 81] on div at bounding box center [16, 84] width 15 height 19
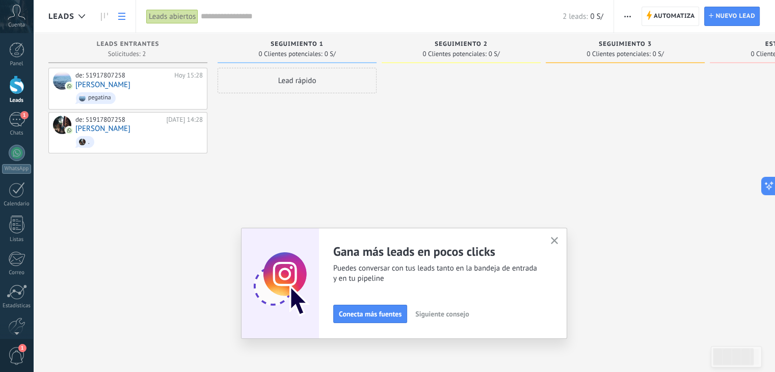
click at [124, 17] on icon at bounding box center [121, 16] width 7 height 7
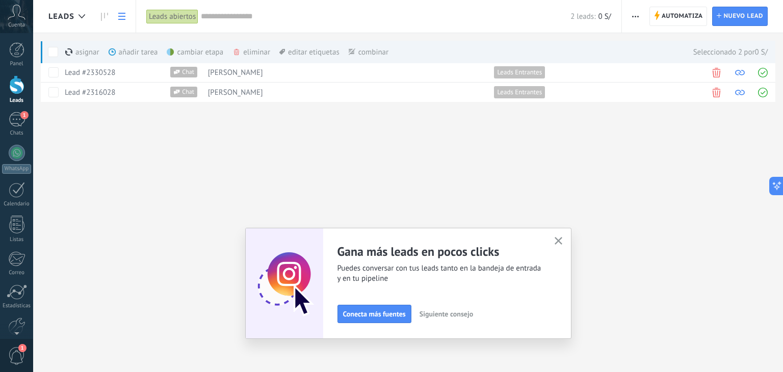
click at [245, 50] on div "eliminar màs" at bounding box center [268, 52] width 72 height 22
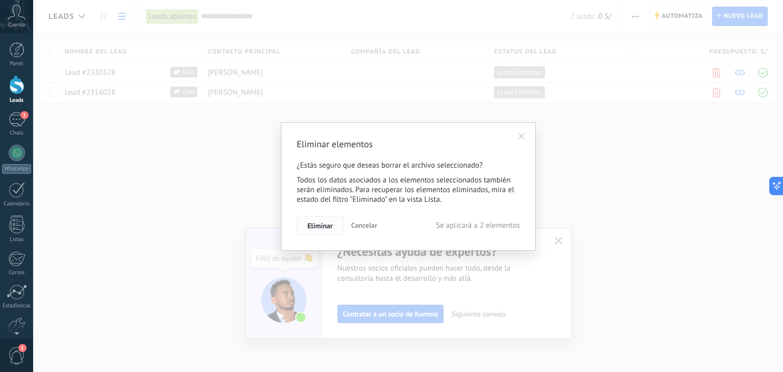
click at [331, 225] on span "Eliminar" at bounding box center [319, 225] width 25 height 7
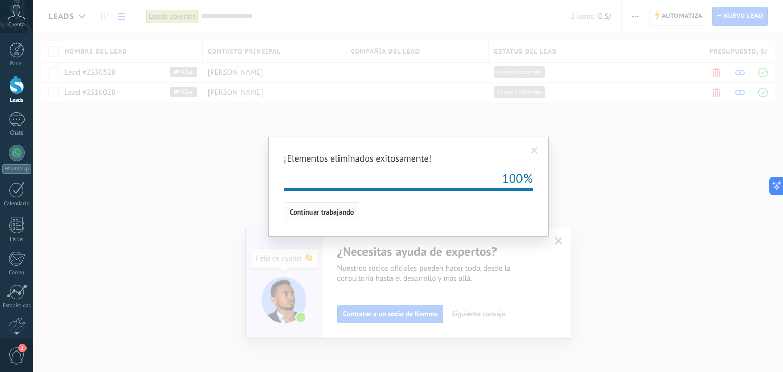
click at [327, 208] on span "Continuar trabajando" at bounding box center [321, 211] width 64 height 7
